Goal: Transaction & Acquisition: Purchase product/service

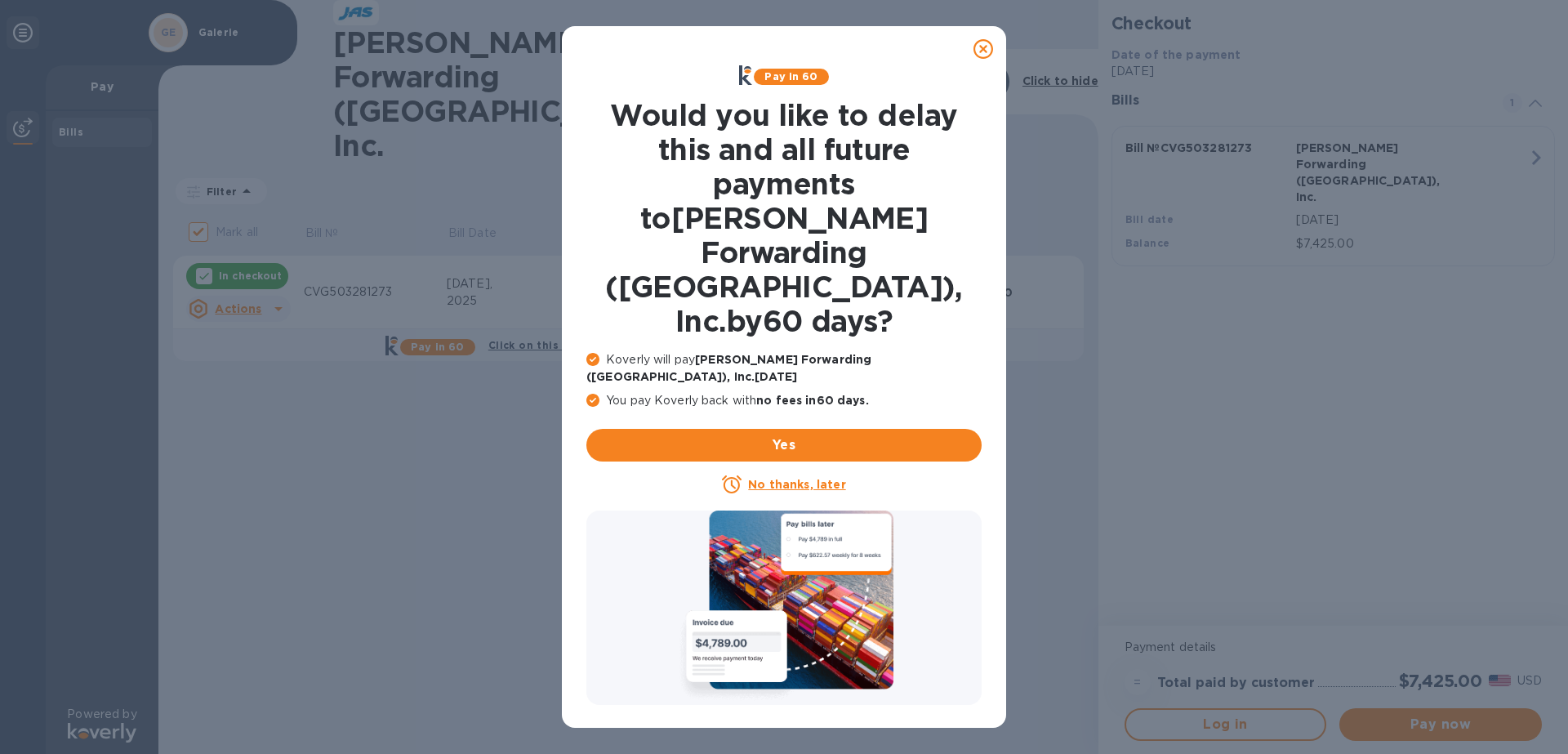
click at [806, 478] on u "No thanks, later" at bounding box center [796, 484] width 97 height 13
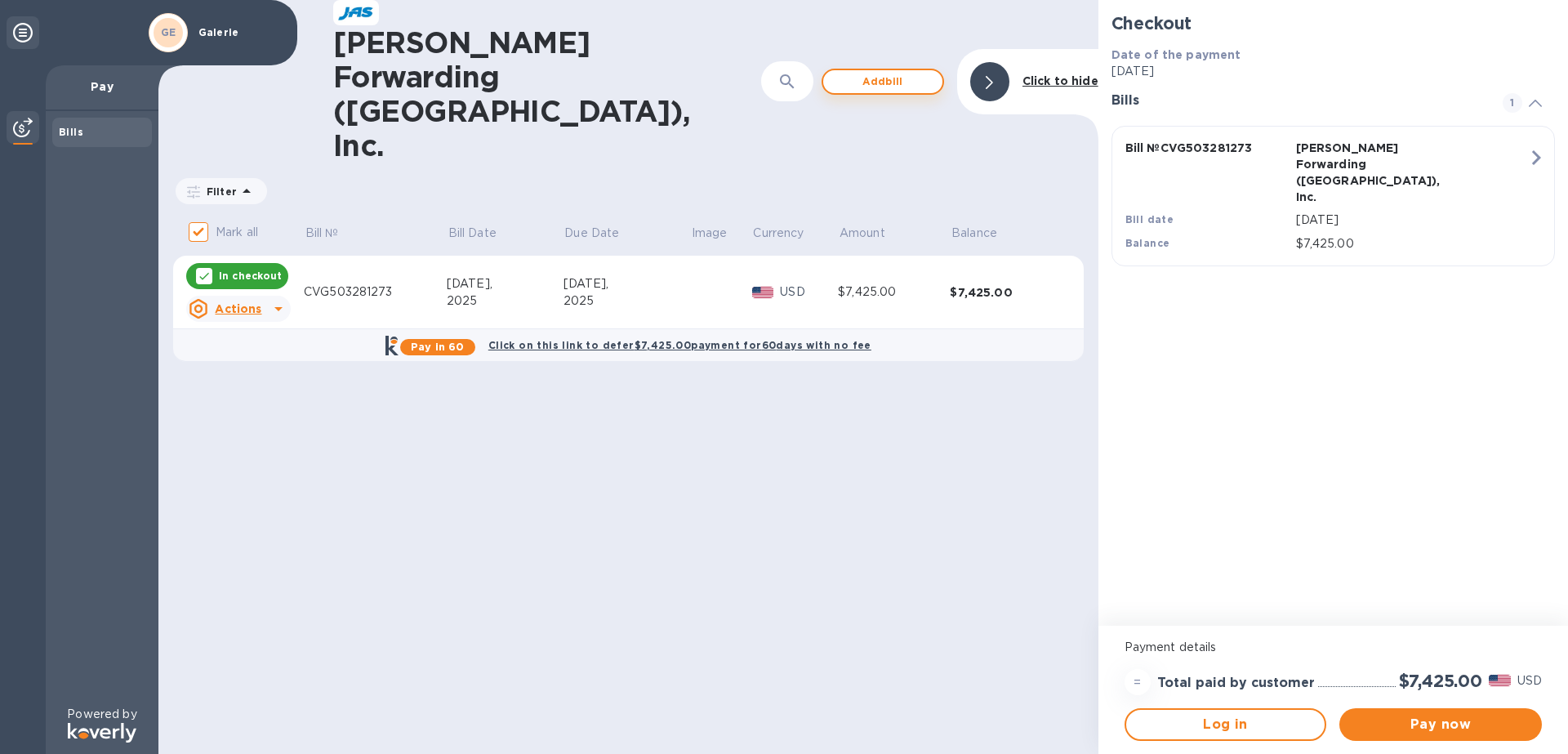
click at [886, 72] on span "Add bill" at bounding box center [882, 81] width 93 height 20
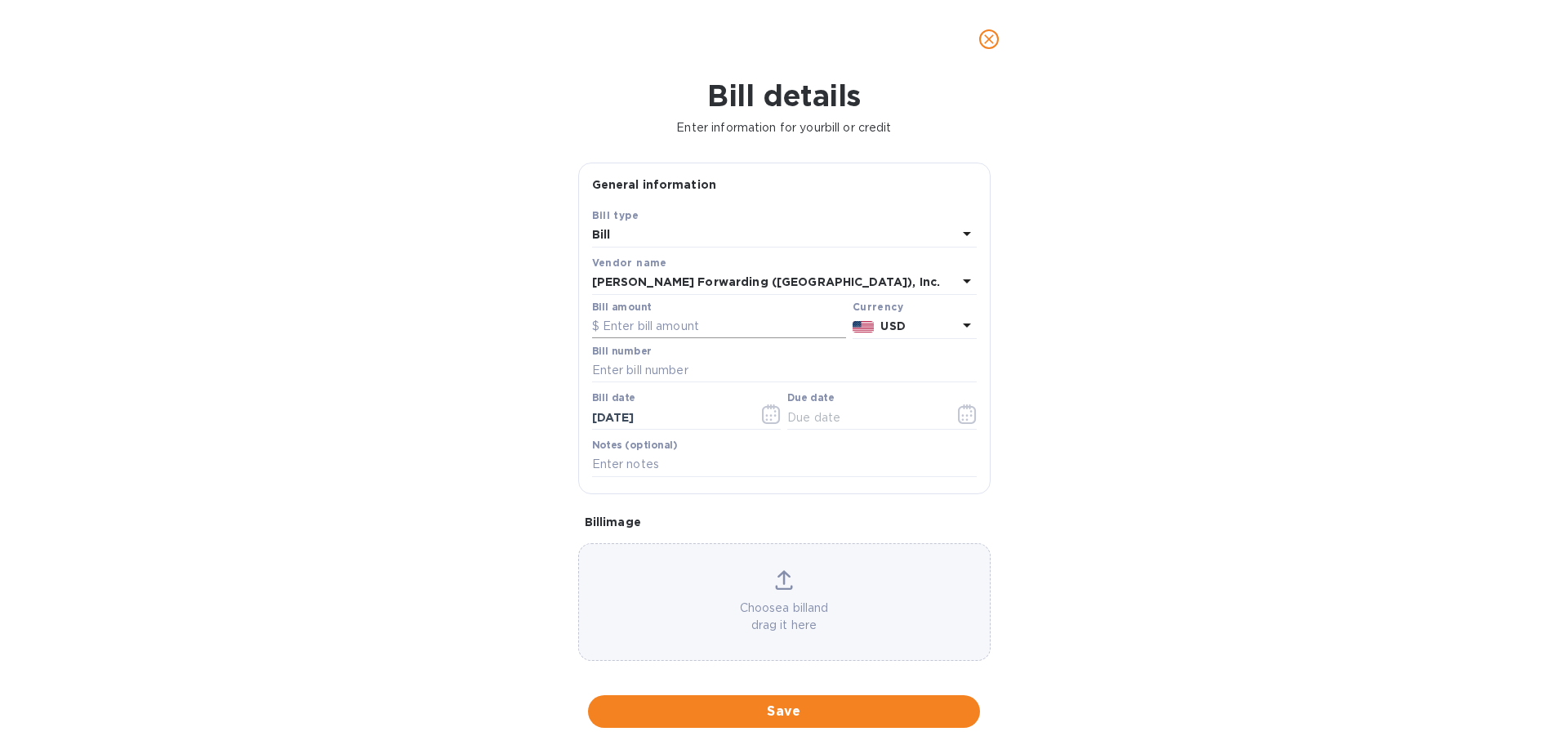
click at [717, 332] on input "text" at bounding box center [719, 326] width 254 height 25
type input "18,156.00"
click at [695, 371] on input "text" at bounding box center [784, 371] width 385 height 25
type input "CVG503284430"
click at [764, 423] on icon "button" at bounding box center [772, 414] width 19 height 20
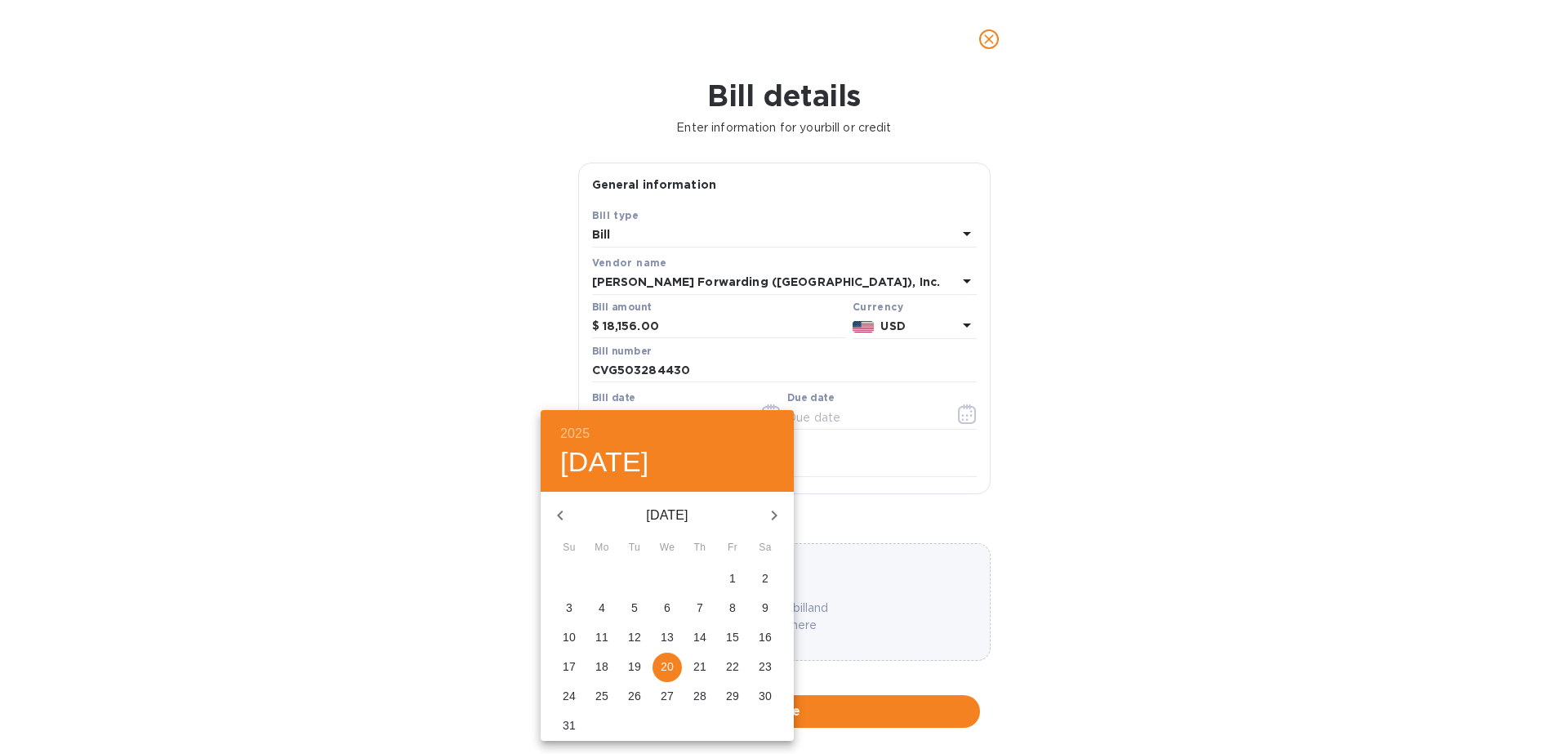
click at [565, 517] on icon "button" at bounding box center [560, 515] width 20 height 20
click at [633, 639] on p "17" at bounding box center [634, 636] width 13 height 16
type input "[DATE]"
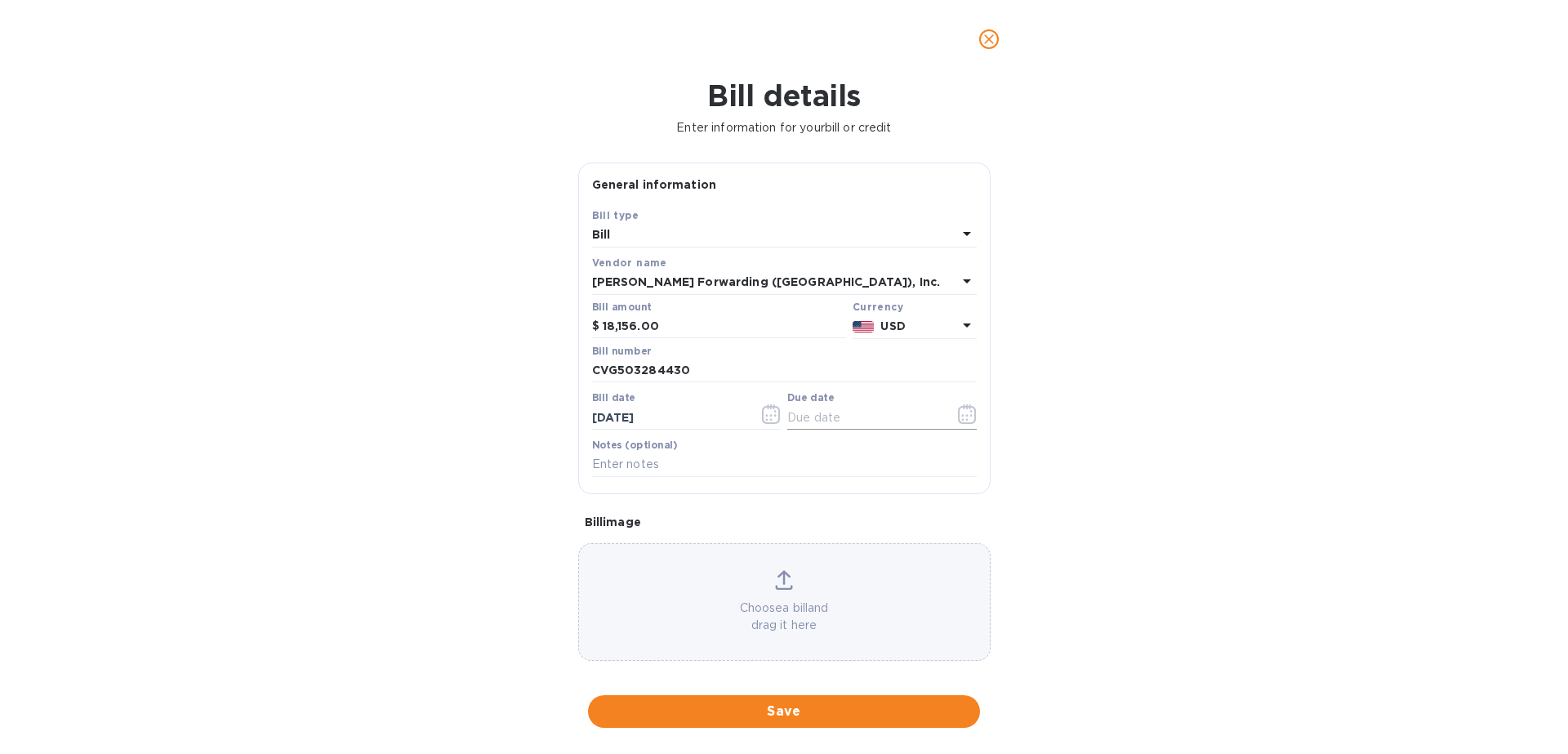
click at [958, 413] on icon "button" at bounding box center [968, 414] width 19 height 20
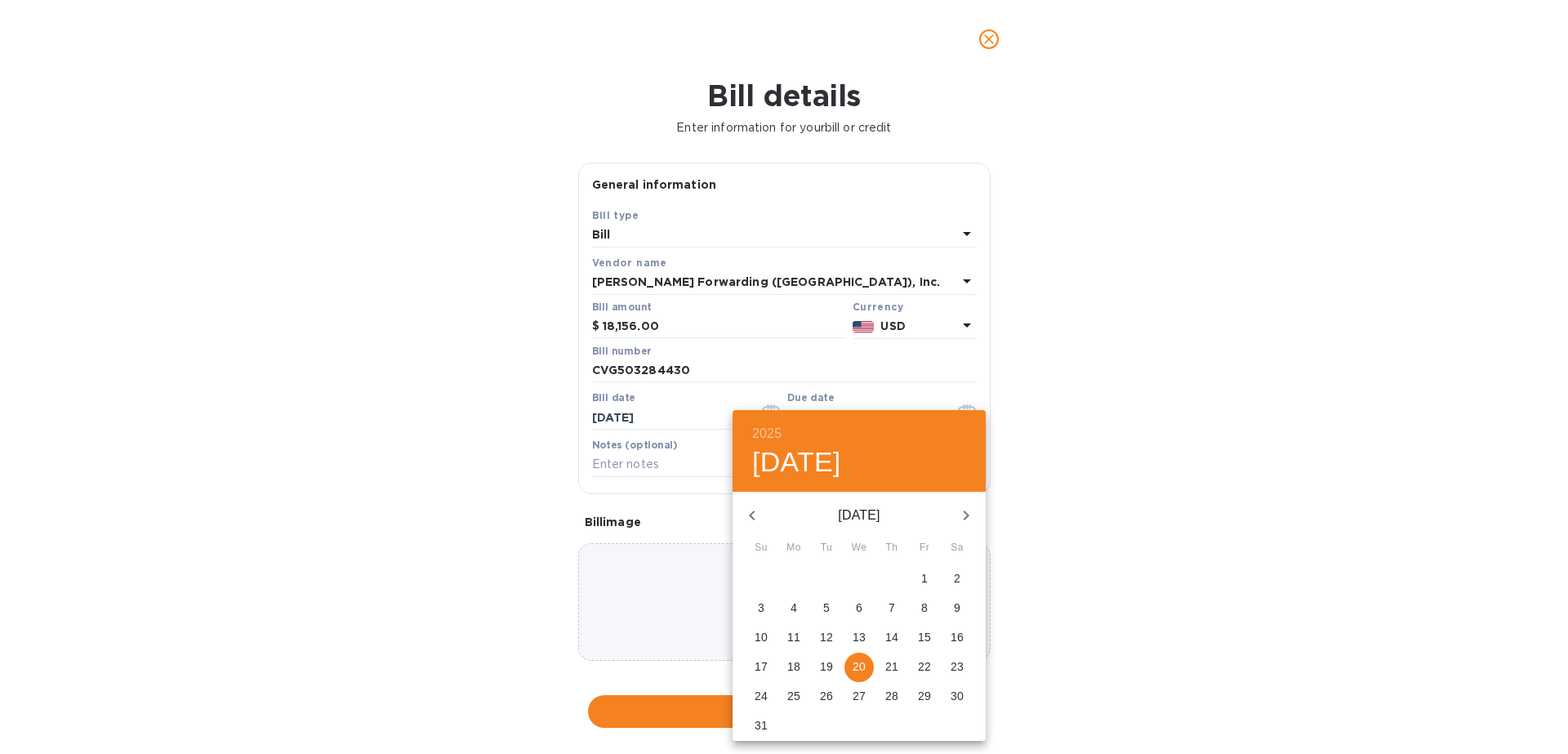
click at [919, 576] on span "1" at bounding box center [924, 578] width 30 height 16
type input "[DATE]"
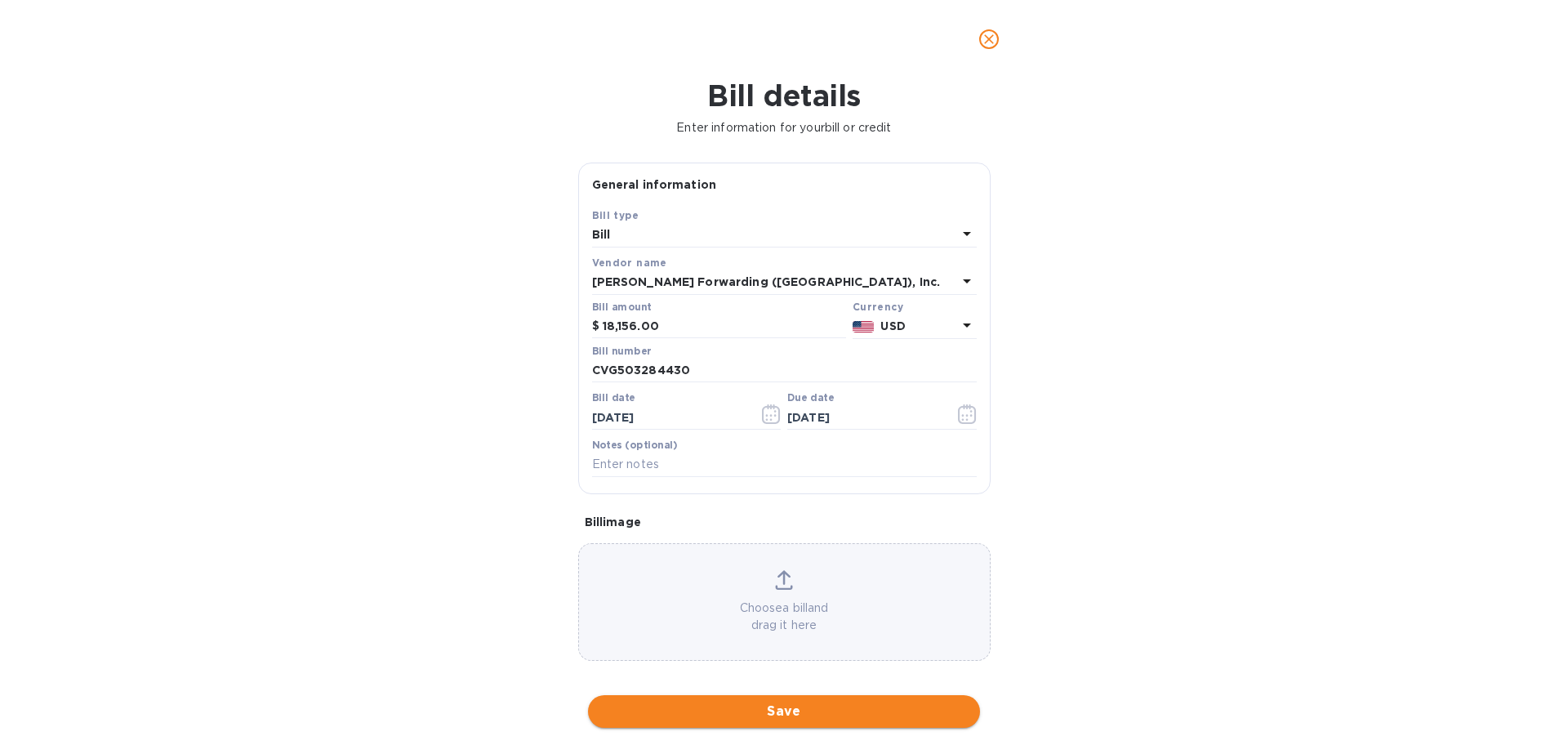
click at [819, 713] on span "Save" at bounding box center [784, 711] width 366 height 20
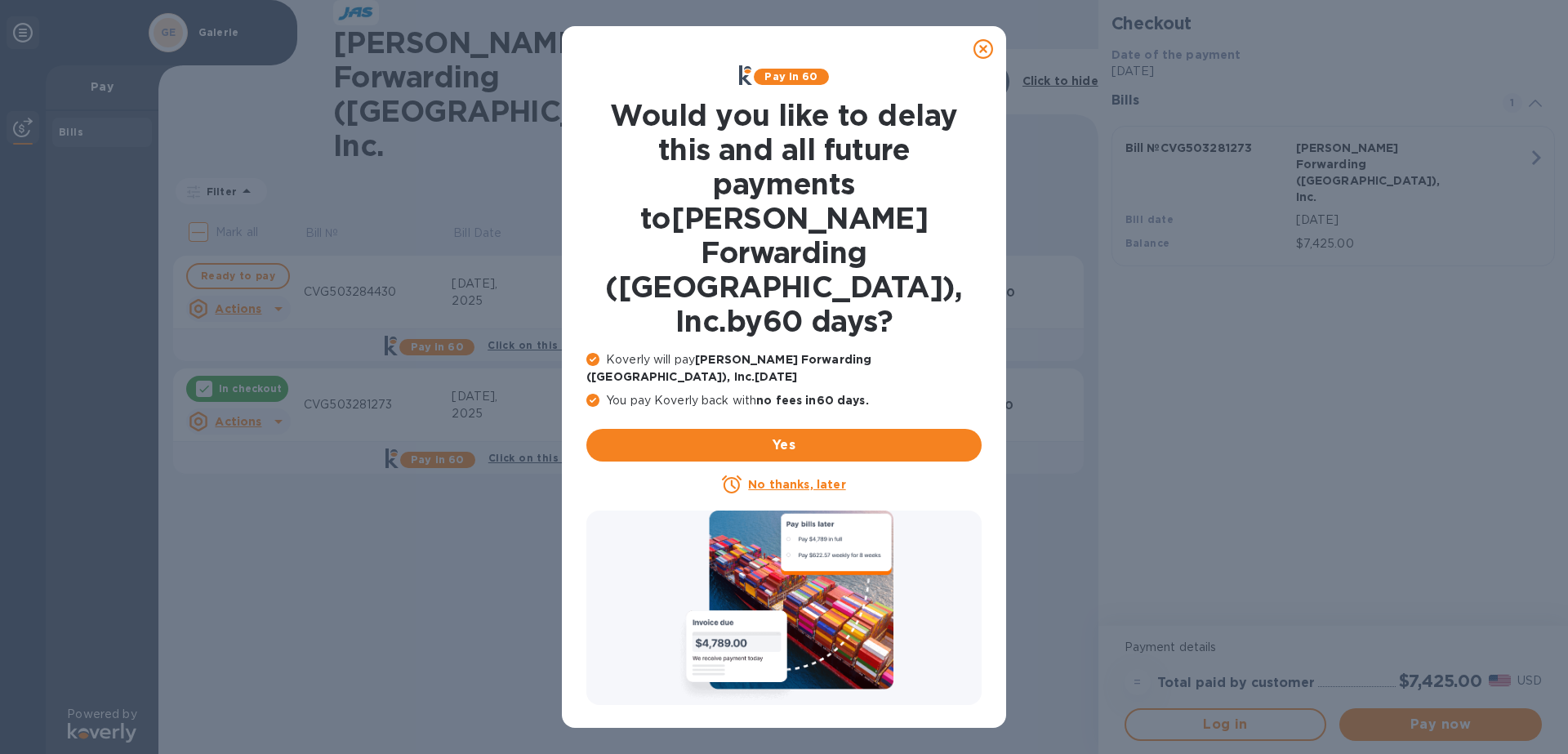
click at [790, 478] on u "No thanks, later" at bounding box center [796, 484] width 97 height 13
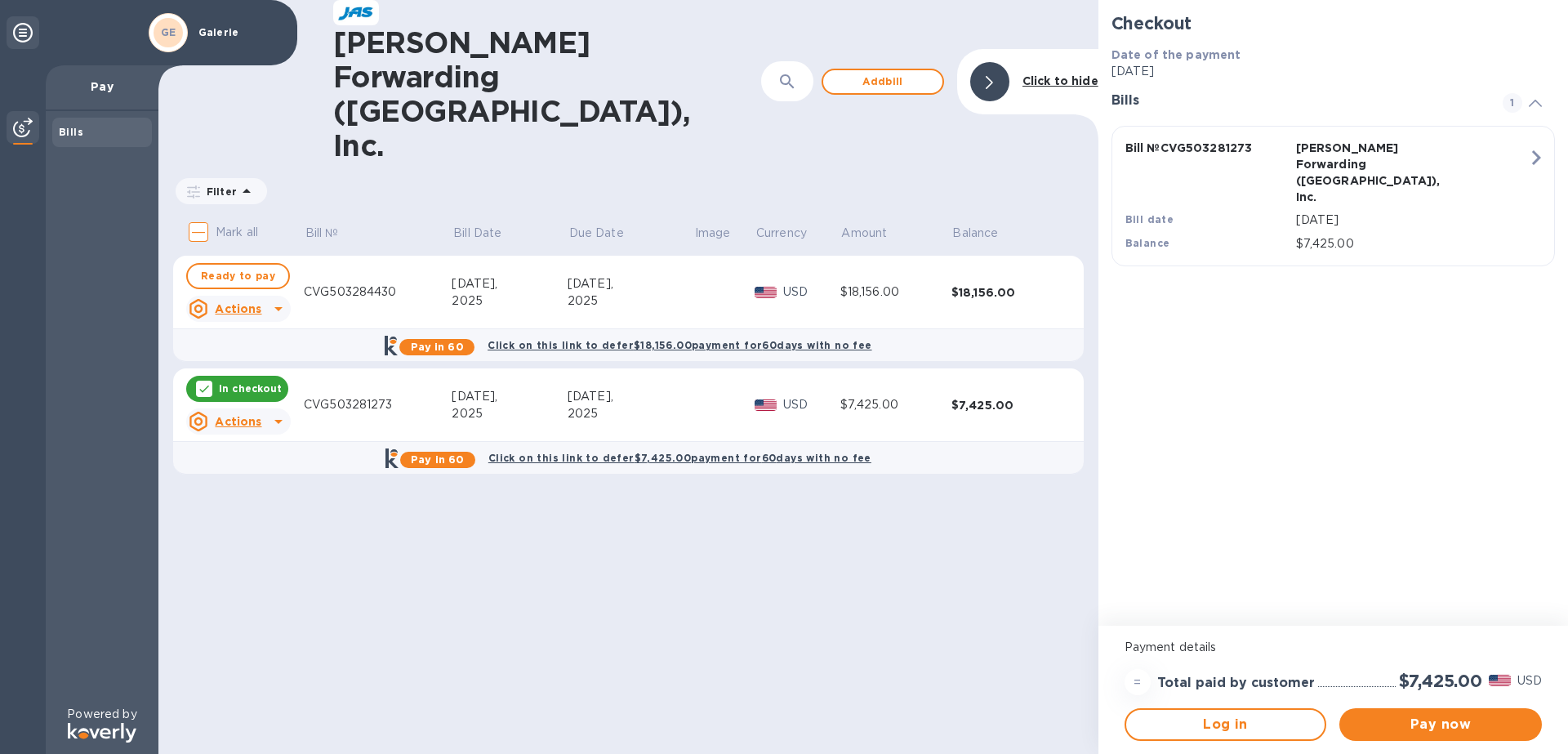
click at [237, 415] on u "Actions" at bounding box center [238, 421] width 47 height 13
click at [248, 432] on b "Delete" at bounding box center [252, 432] width 41 height 13
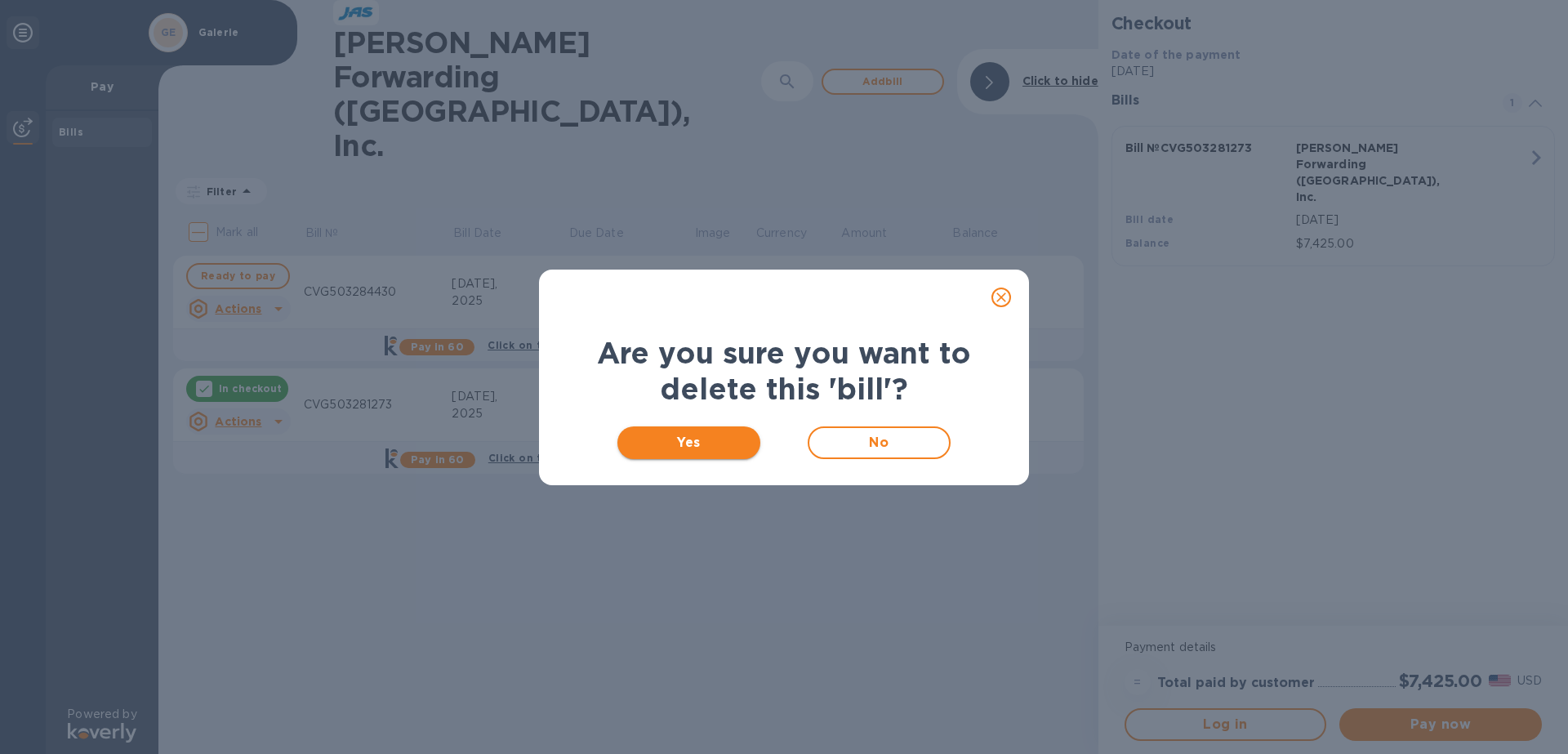
click at [678, 440] on span "Yes" at bounding box center [688, 442] width 117 height 20
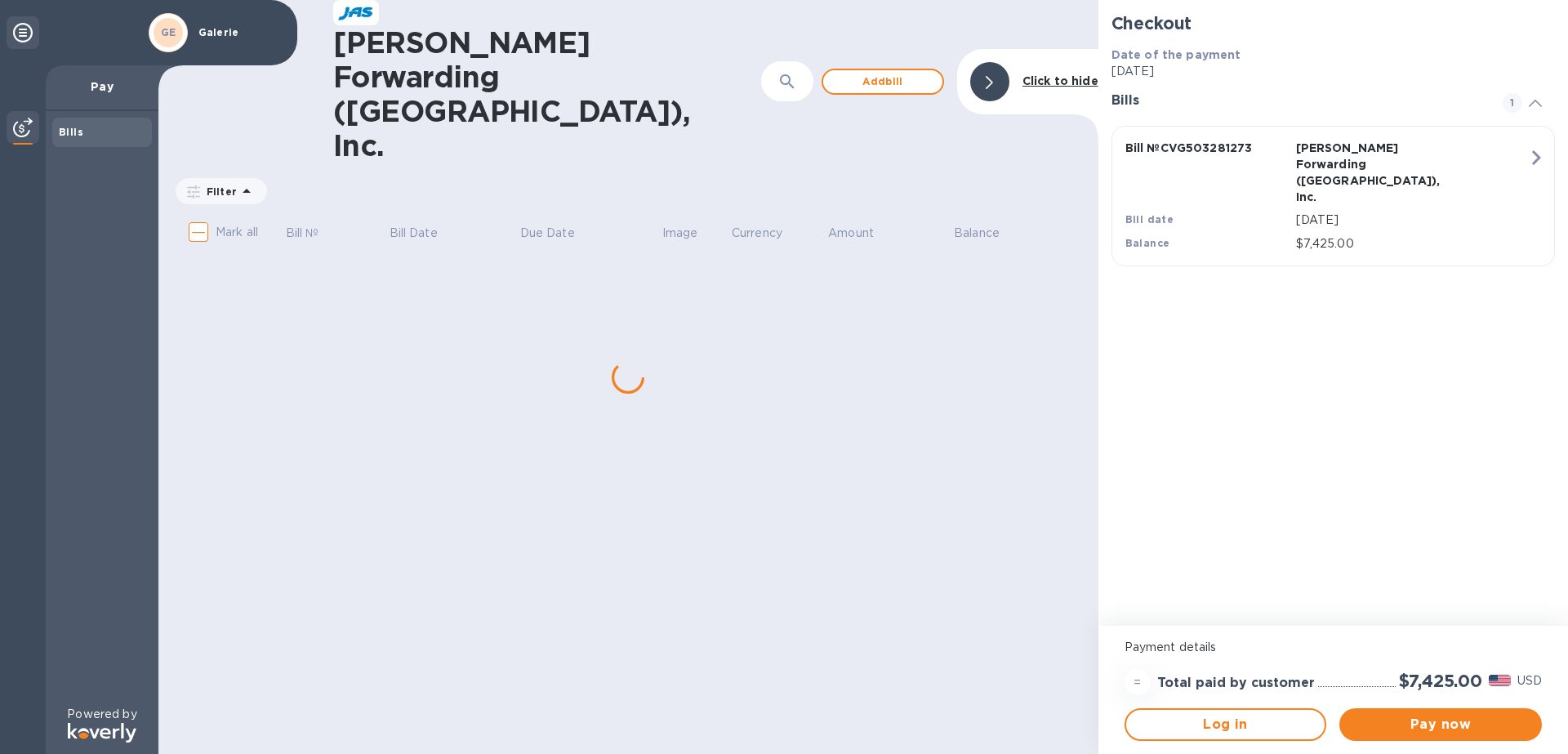
checkbox input "true"
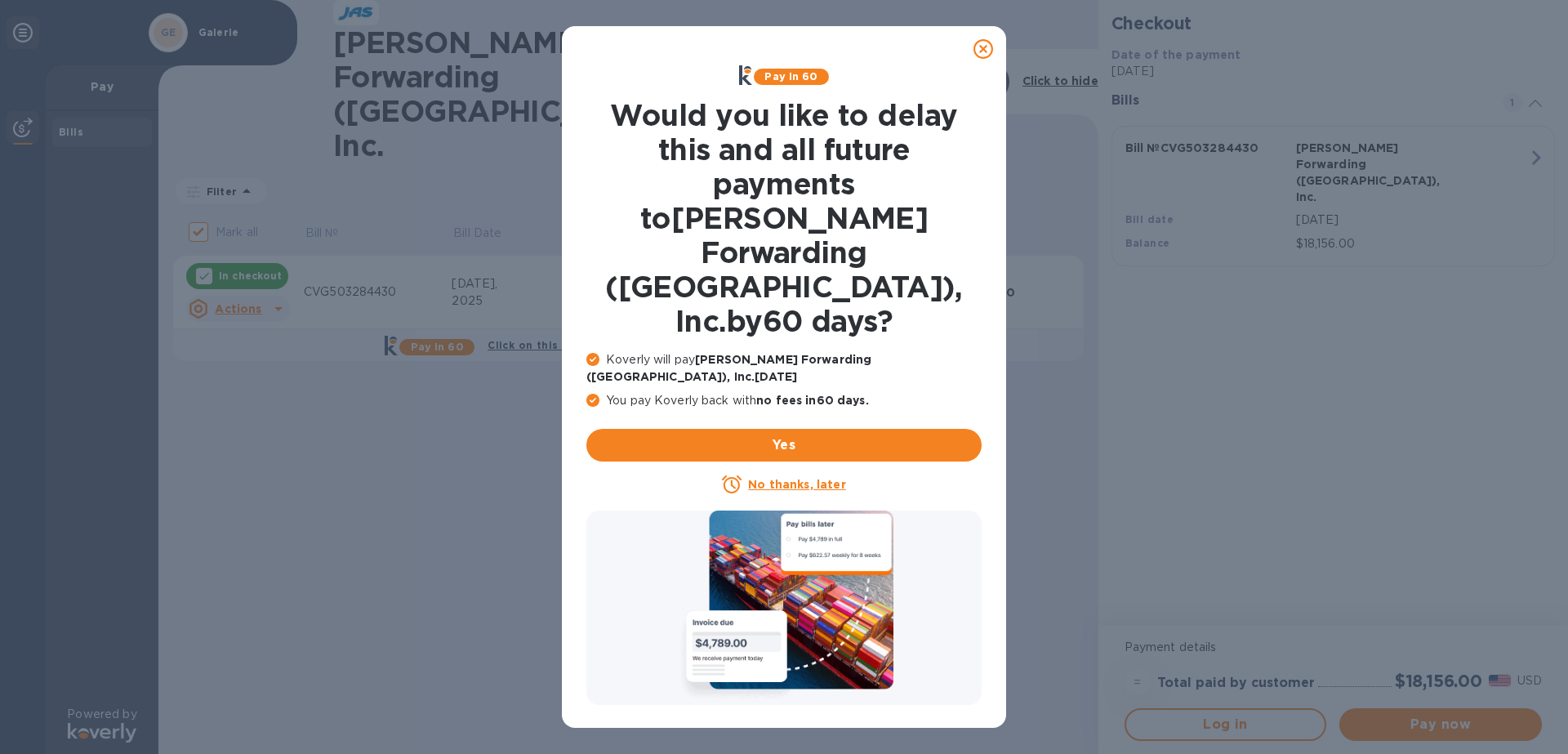
click at [780, 478] on u "No thanks, later" at bounding box center [796, 484] width 97 height 13
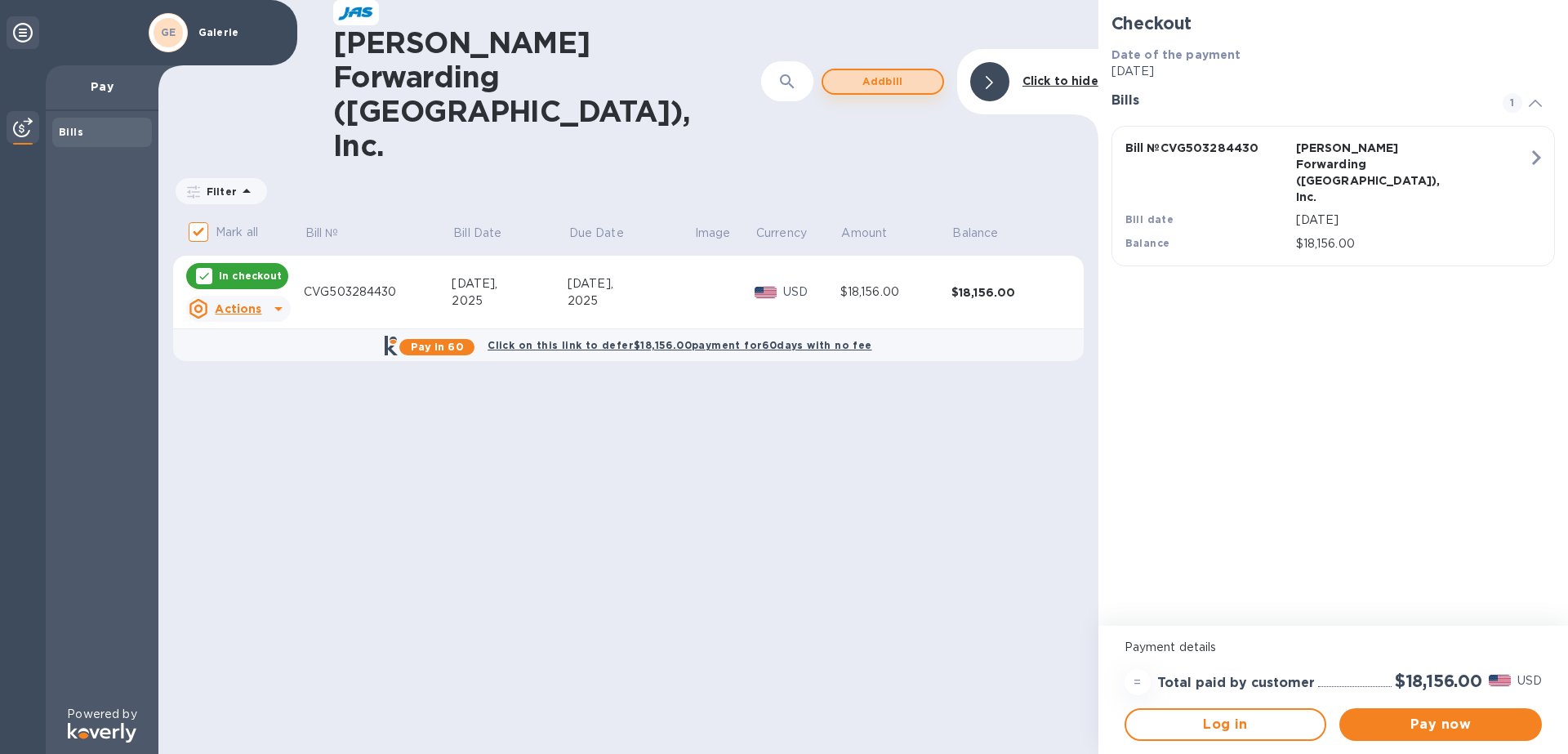
click at [880, 72] on span "Add bill" at bounding box center [882, 81] width 93 height 20
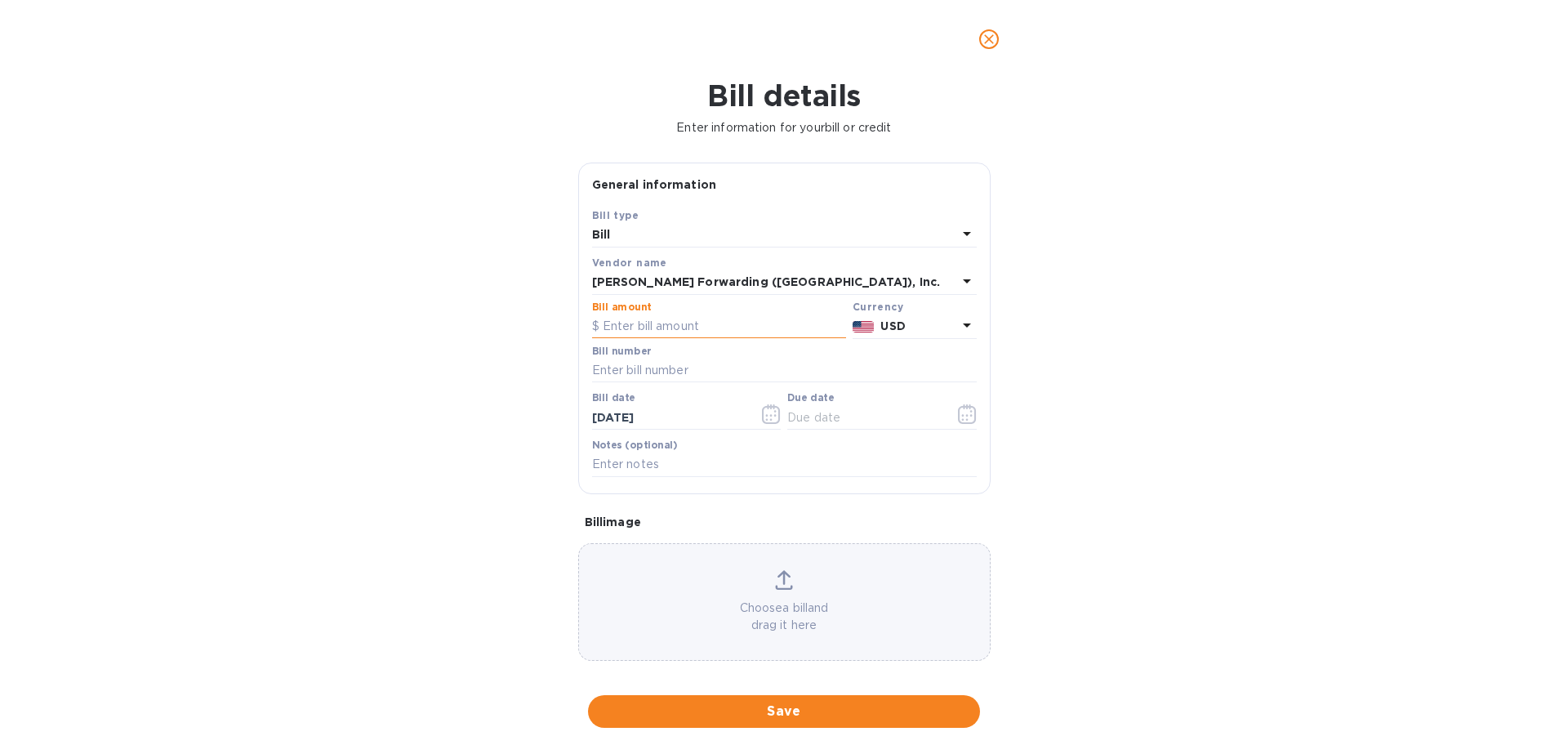
click at [666, 328] on input "text" at bounding box center [719, 326] width 254 height 25
drag, startPoint x: 685, startPoint y: 328, endPoint x: 595, endPoint y: 341, distance: 90.9
click at [595, 341] on div "Bill amount $ 503,281,273" at bounding box center [719, 320] width 261 height 44
type input "7,425.00"
click at [615, 369] on input "text" at bounding box center [784, 371] width 385 height 25
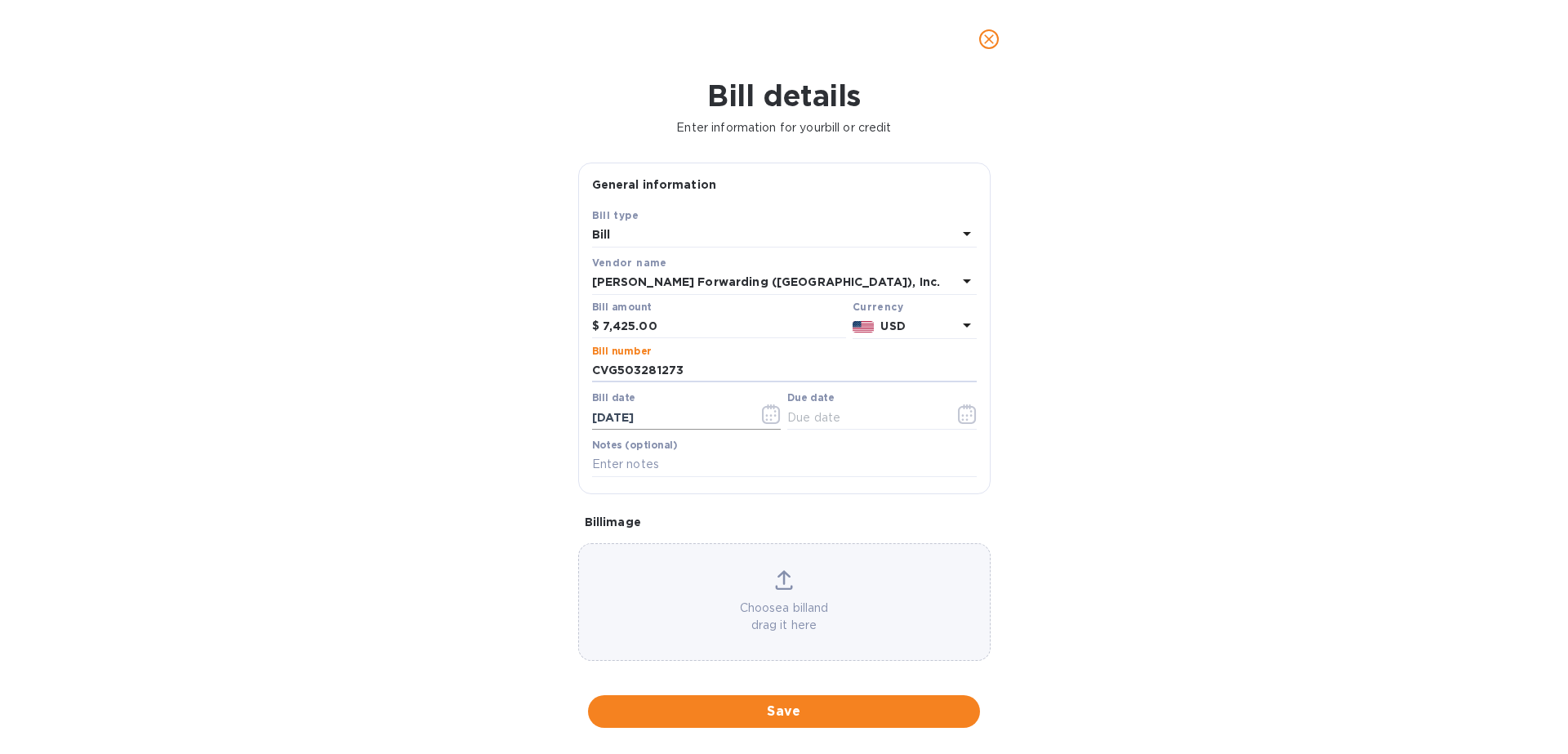
type input "CVG503281273"
click at [668, 423] on input "[DATE]" at bounding box center [669, 417] width 154 height 25
click at [773, 417] on icon "button" at bounding box center [772, 414] width 19 height 20
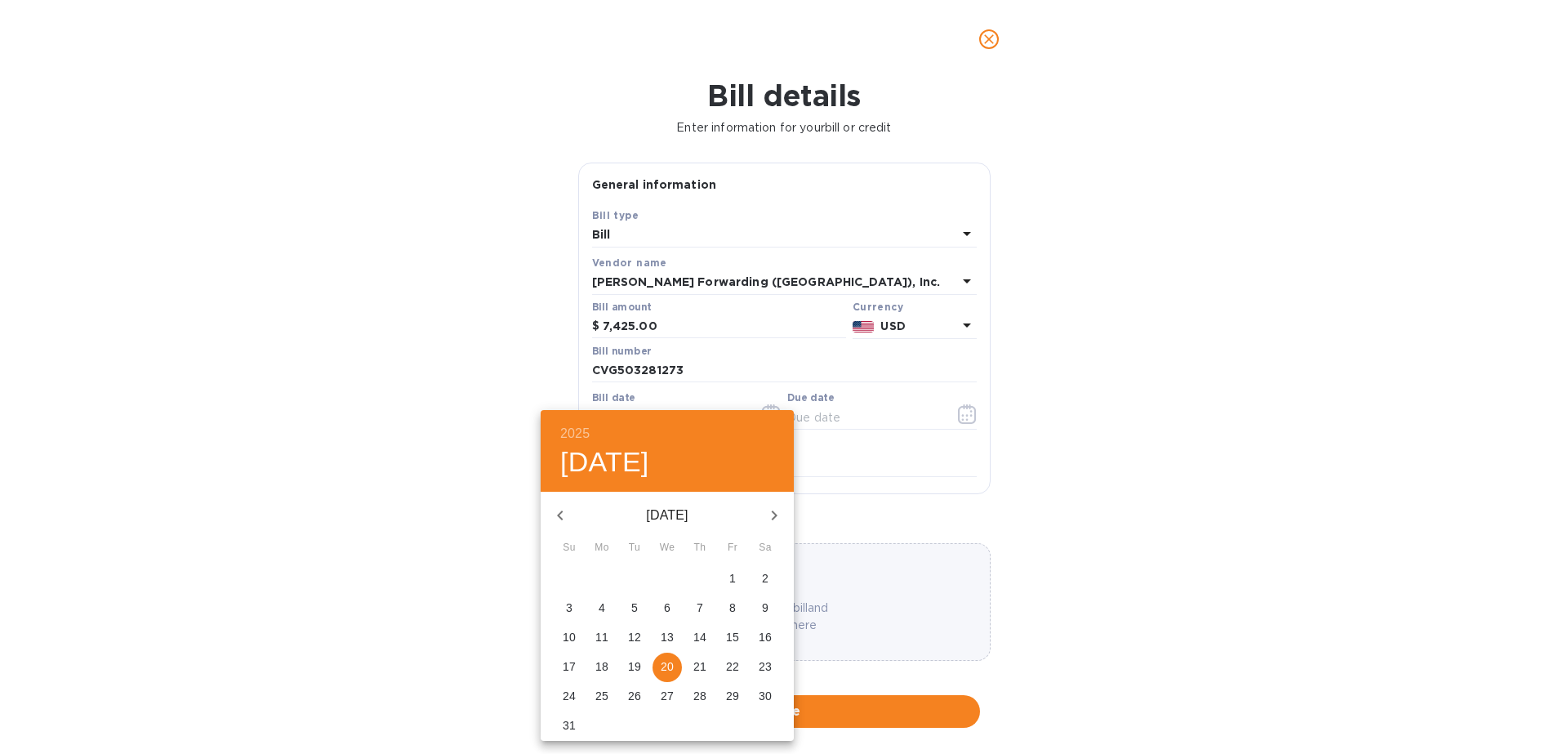
click at [563, 515] on icon "button" at bounding box center [560, 515] width 20 height 20
click at [569, 633] on p "13" at bounding box center [569, 636] width 13 height 16
type input "[DATE]"
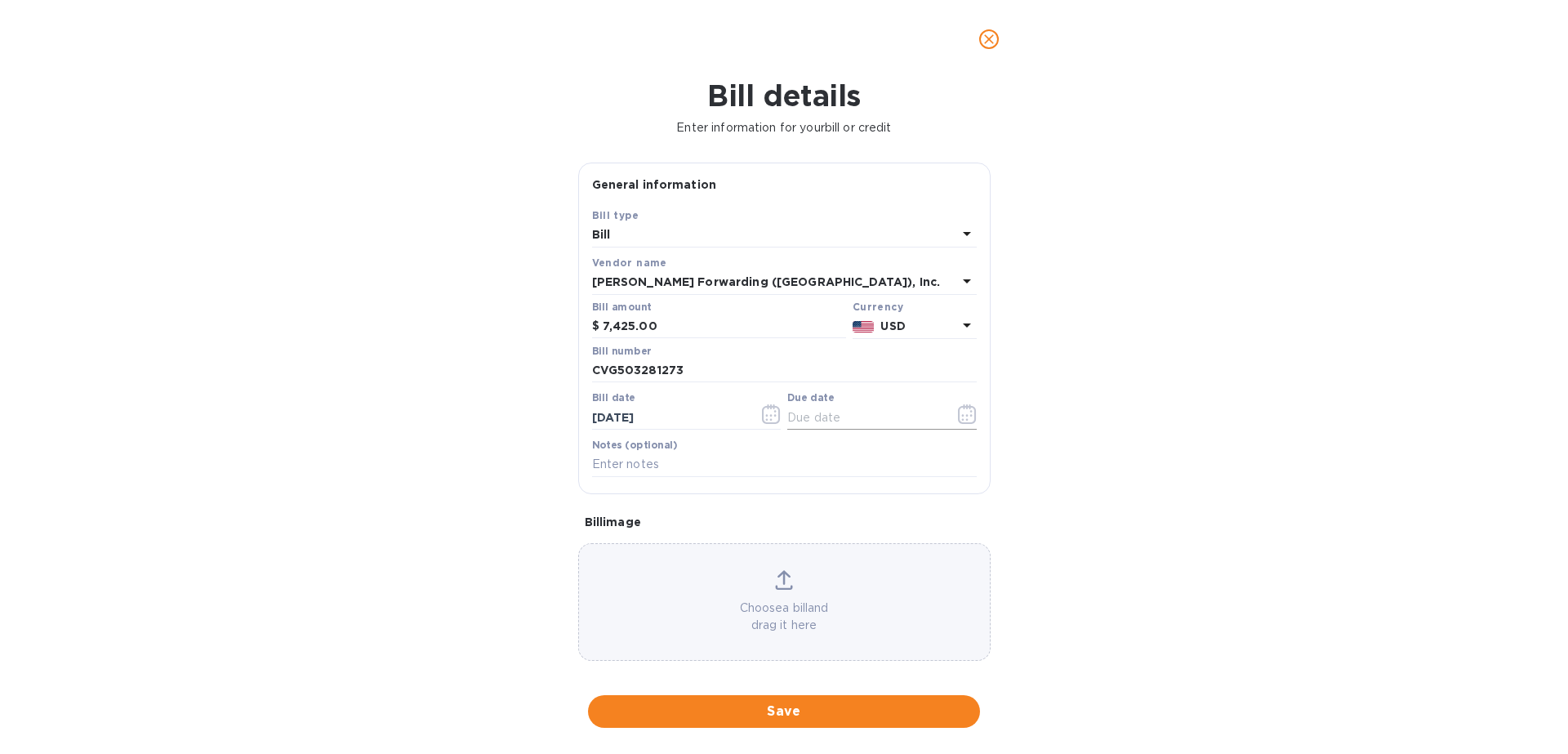
click at [963, 406] on icon "button" at bounding box center [967, 414] width 18 height 20
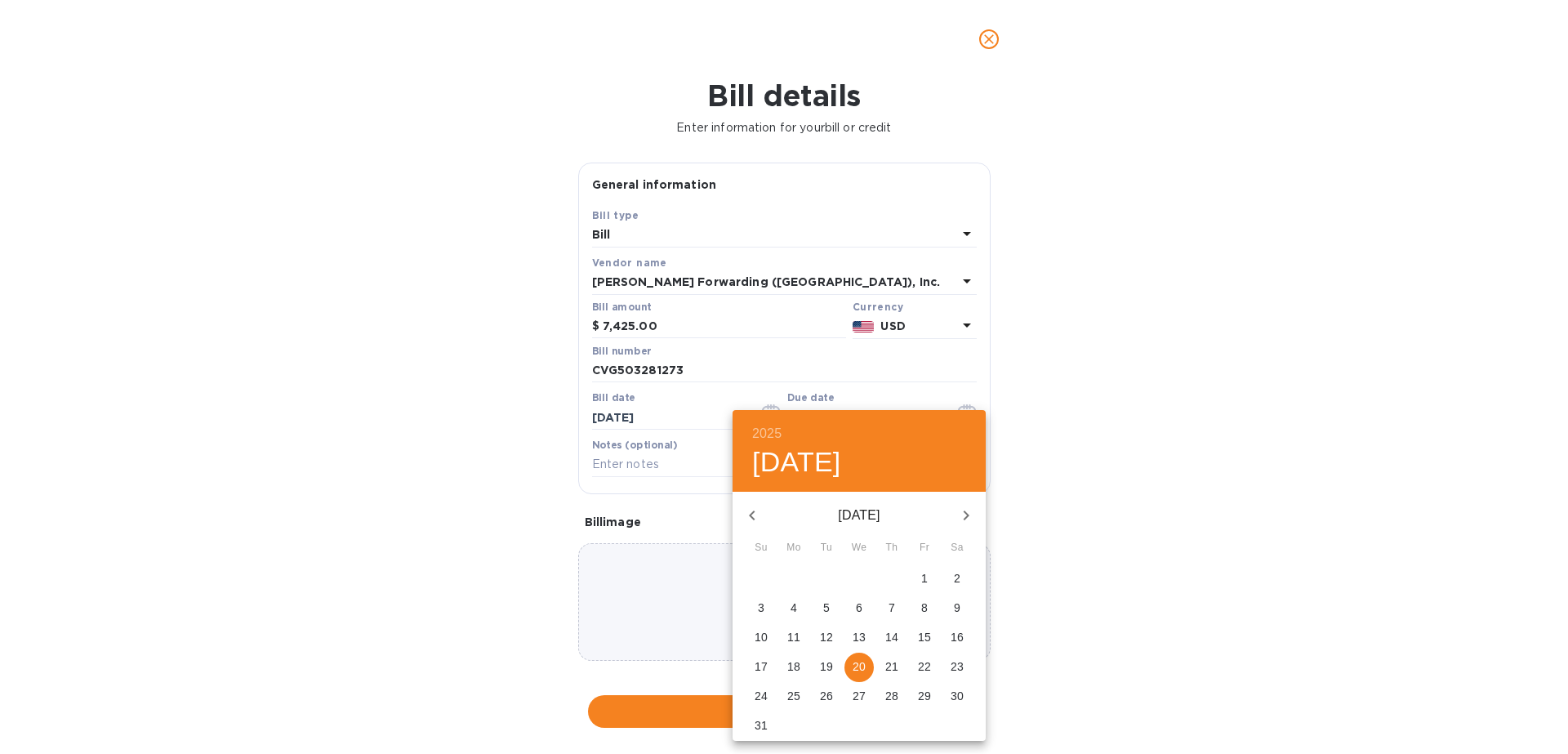
click at [756, 516] on icon "button" at bounding box center [752, 515] width 20 height 20
click at [795, 699] on p "28" at bounding box center [793, 695] width 13 height 16
type input "[DATE]"
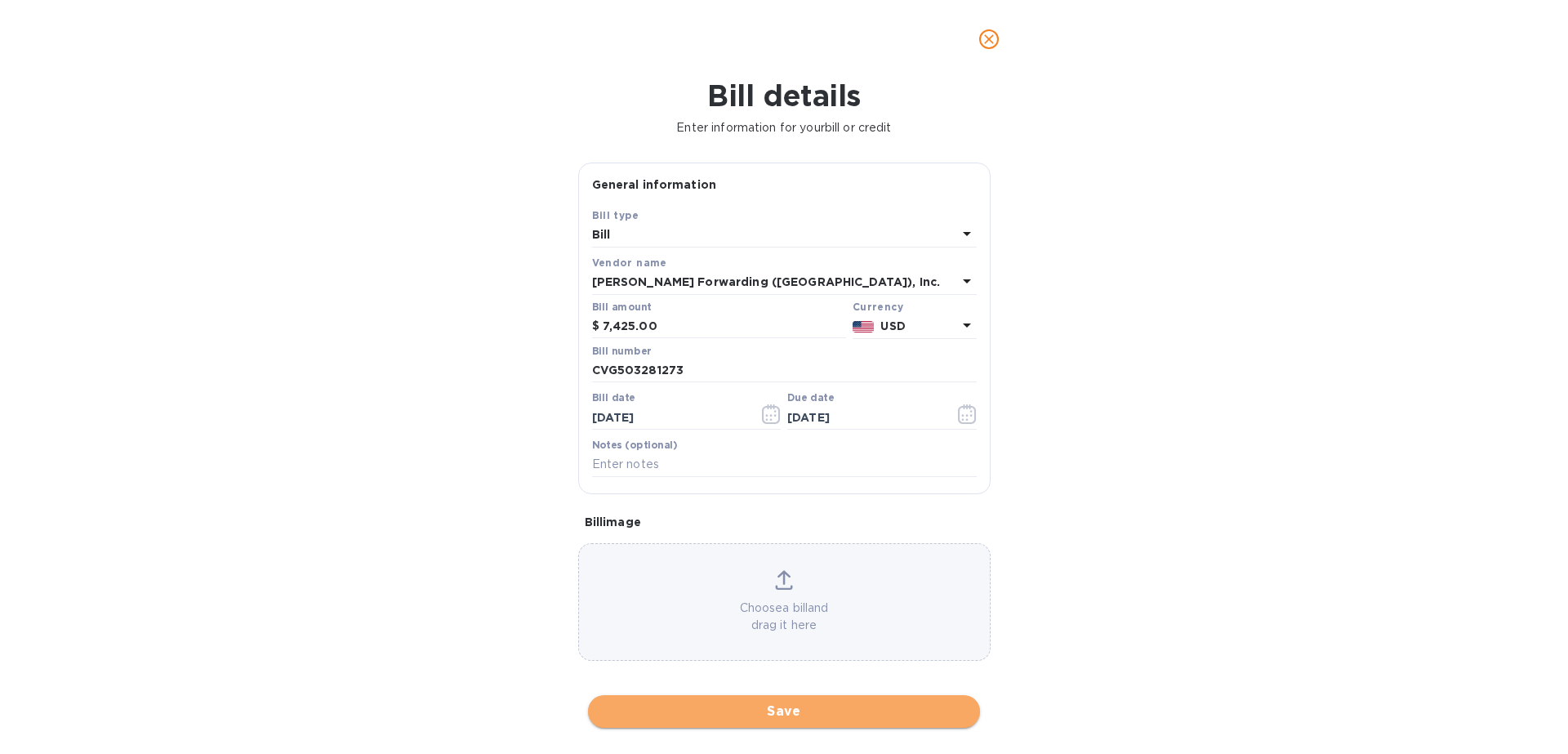
click at [799, 713] on span "Save" at bounding box center [784, 711] width 366 height 20
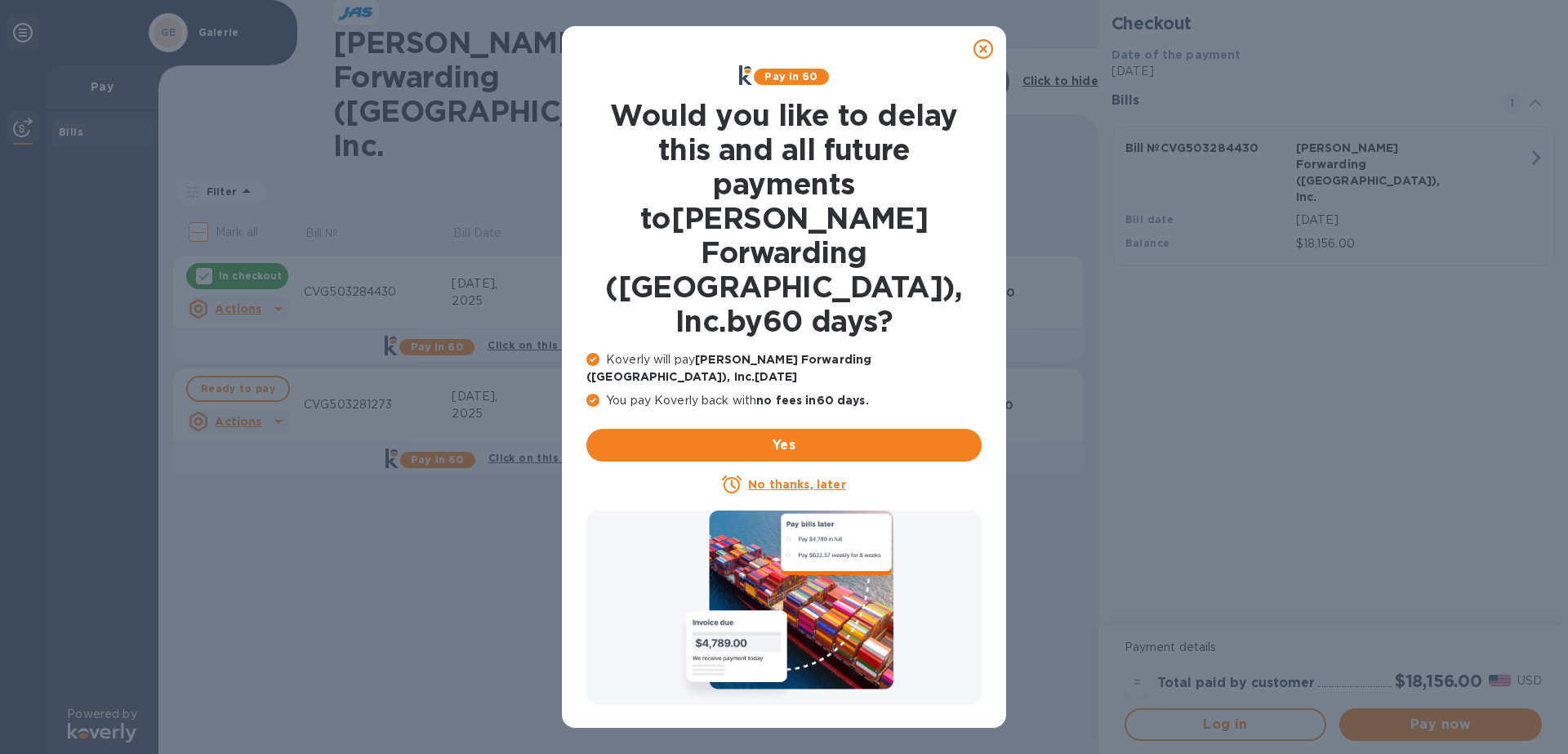
click at [812, 478] on u "No thanks, later" at bounding box center [796, 484] width 97 height 13
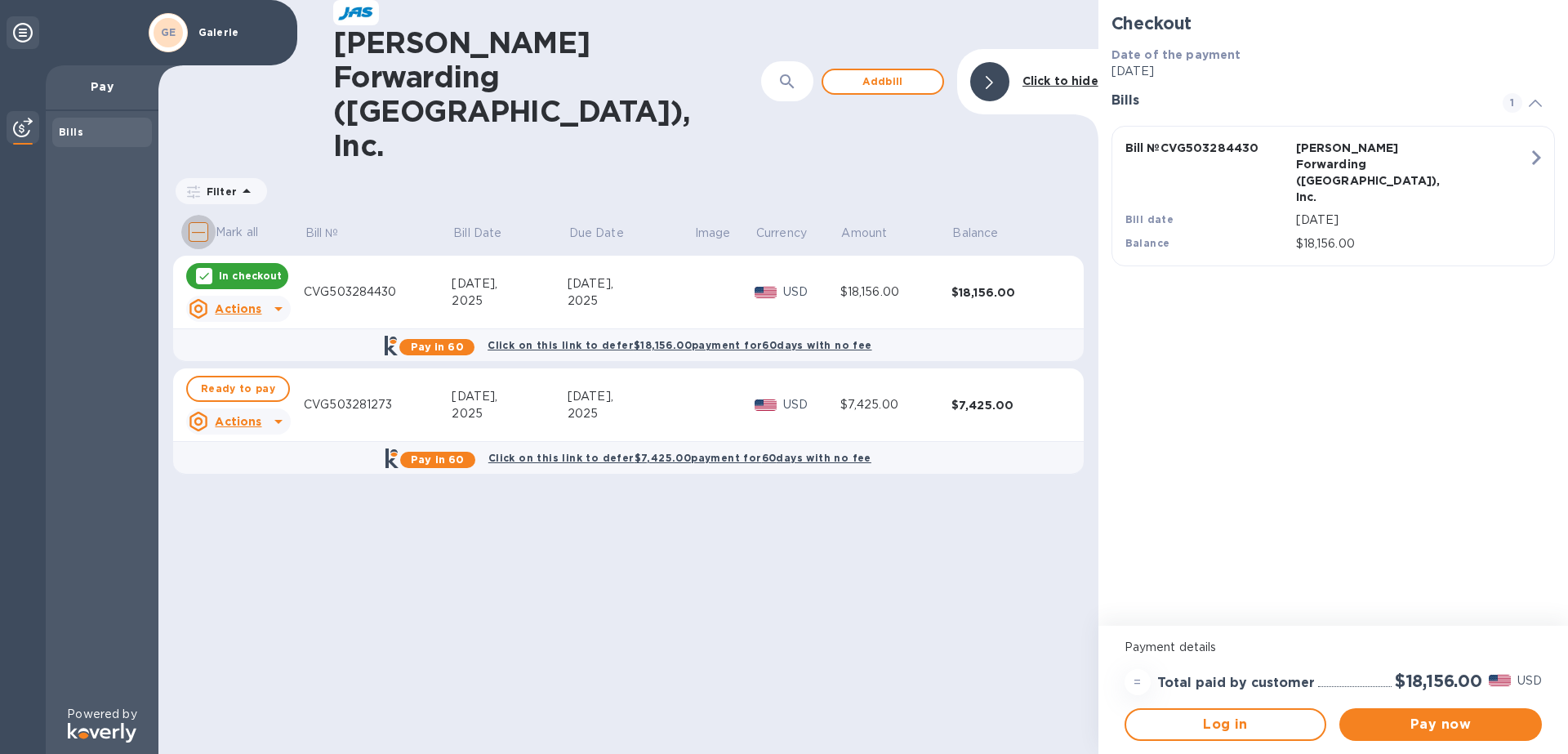
click at [198, 215] on input "Mark all" at bounding box center [198, 232] width 34 height 34
checkbox input "true"
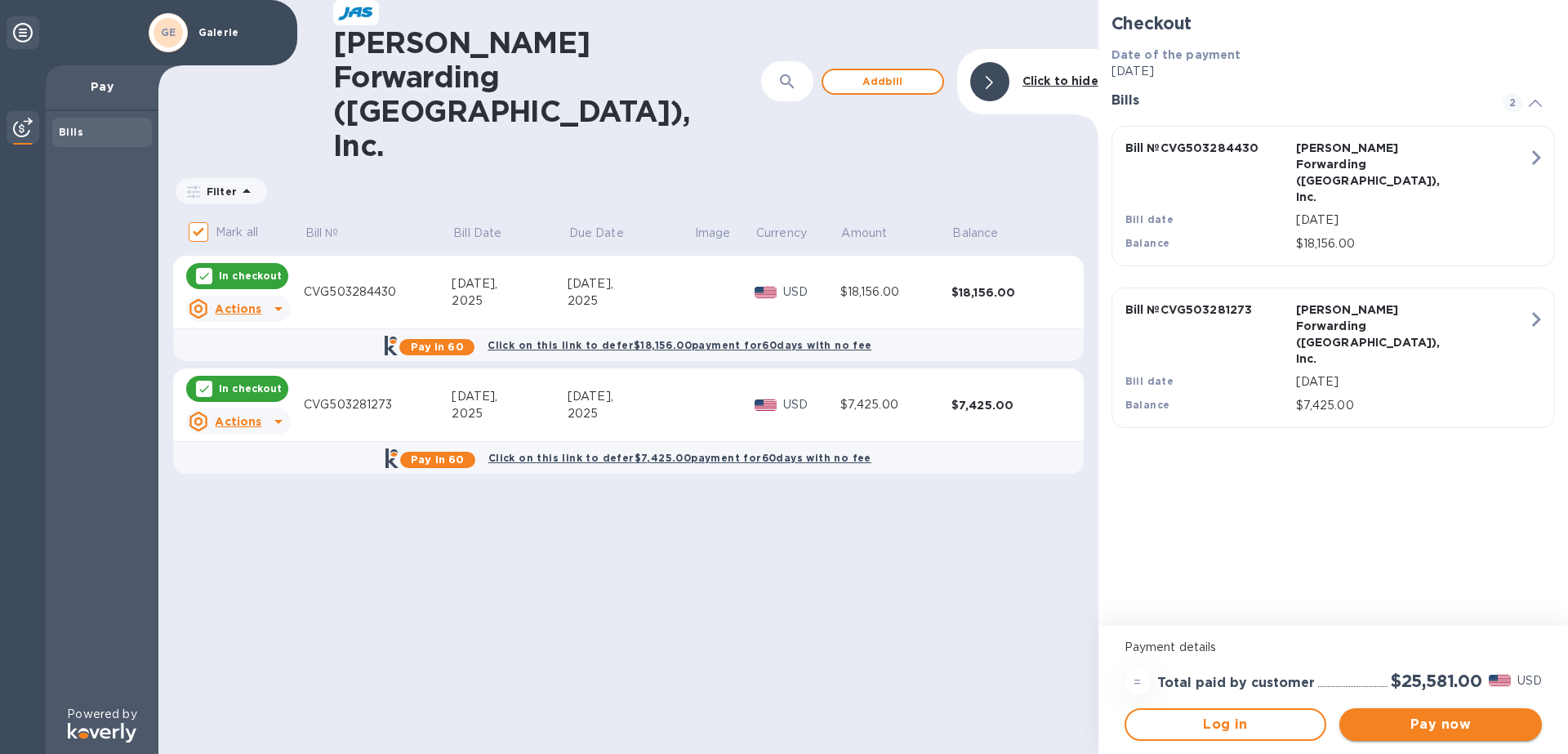
click at [1447, 724] on span "Pay now" at bounding box center [1440, 724] width 176 height 20
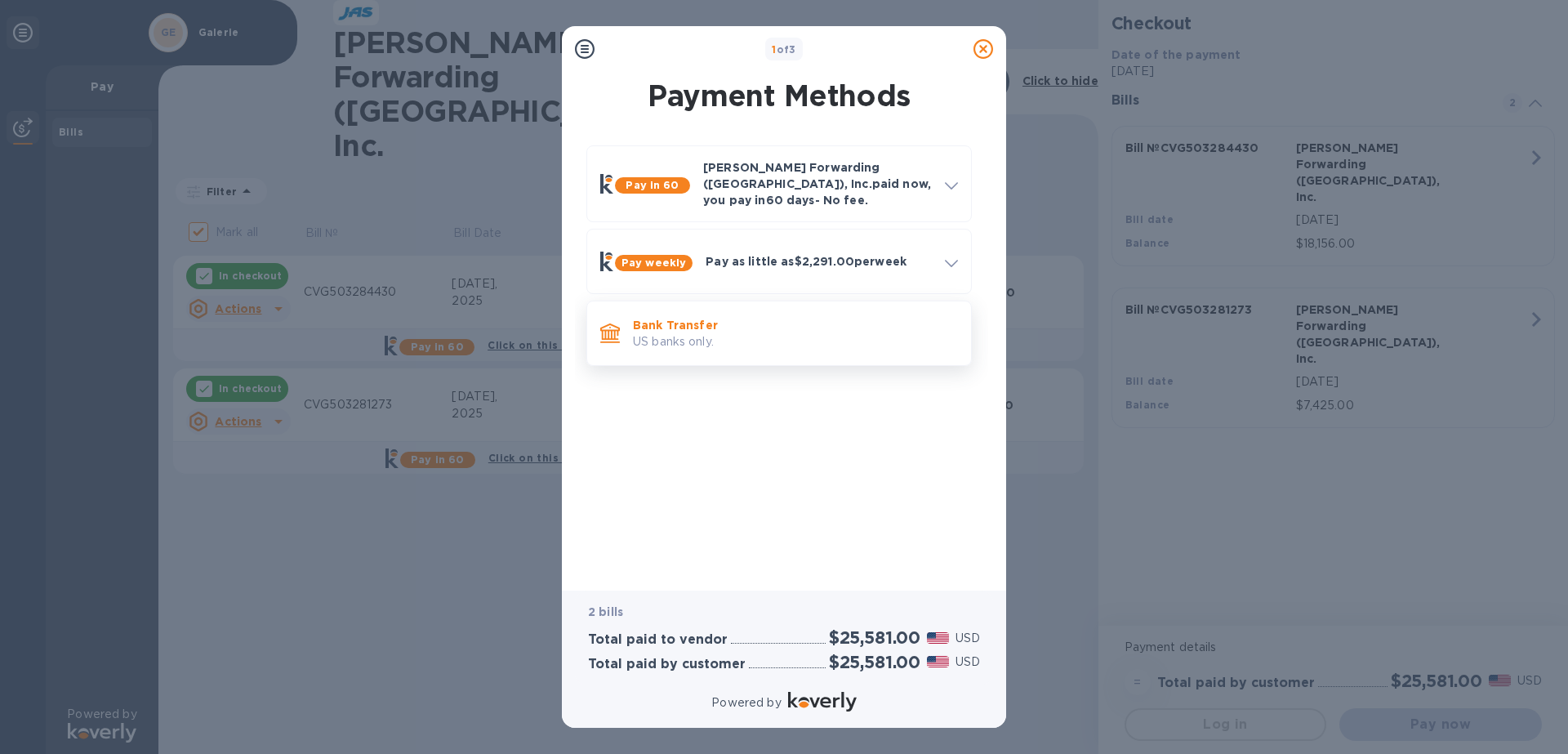
click at [721, 333] on p "US banks only." at bounding box center [795, 342] width 325 height 17
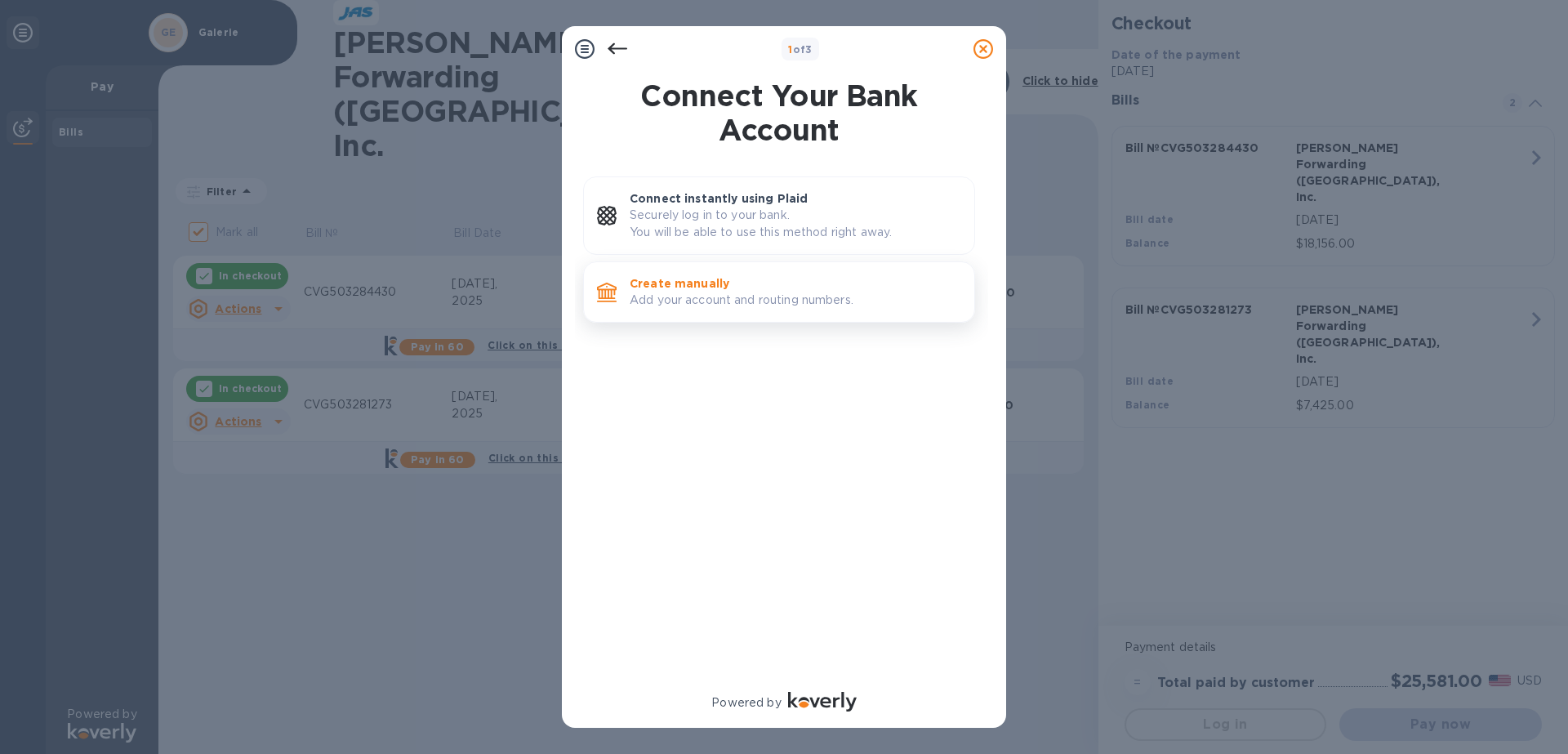
click at [693, 296] on p "Add your account and routing numbers." at bounding box center [795, 300] width 331 height 17
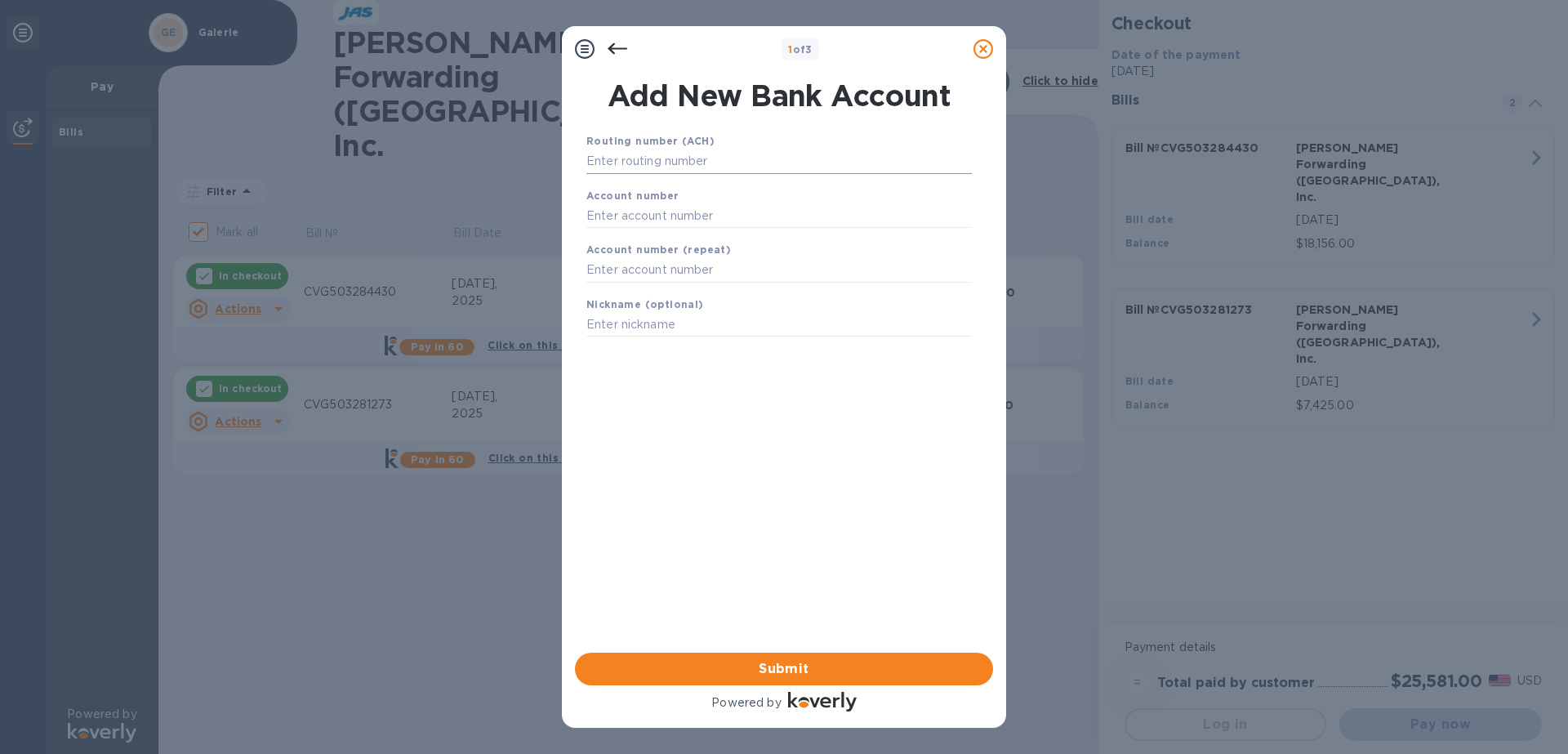
click at [740, 160] on input "text" at bounding box center [778, 161] width 386 height 25
click at [653, 158] on input "text" at bounding box center [778, 161] width 386 height 25
type input "042102160"
click at [636, 239] on input "text" at bounding box center [778, 236] width 386 height 25
type input "376752"
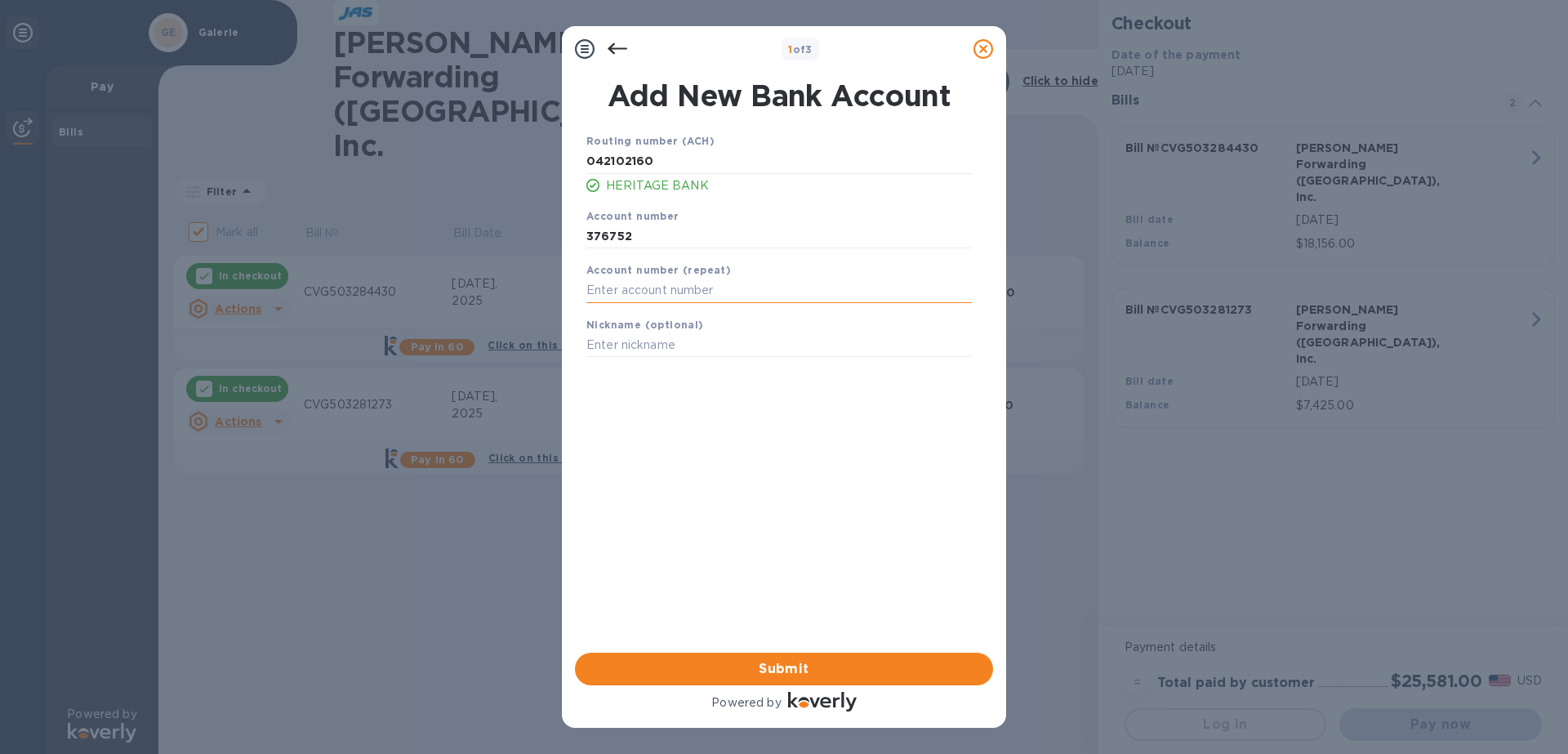
click at [692, 296] on input "text" at bounding box center [778, 291] width 386 height 25
type input "376752"
click at [828, 668] on span "Submit" at bounding box center [784, 669] width 392 height 20
